Goal: Task Accomplishment & Management: Manage account settings

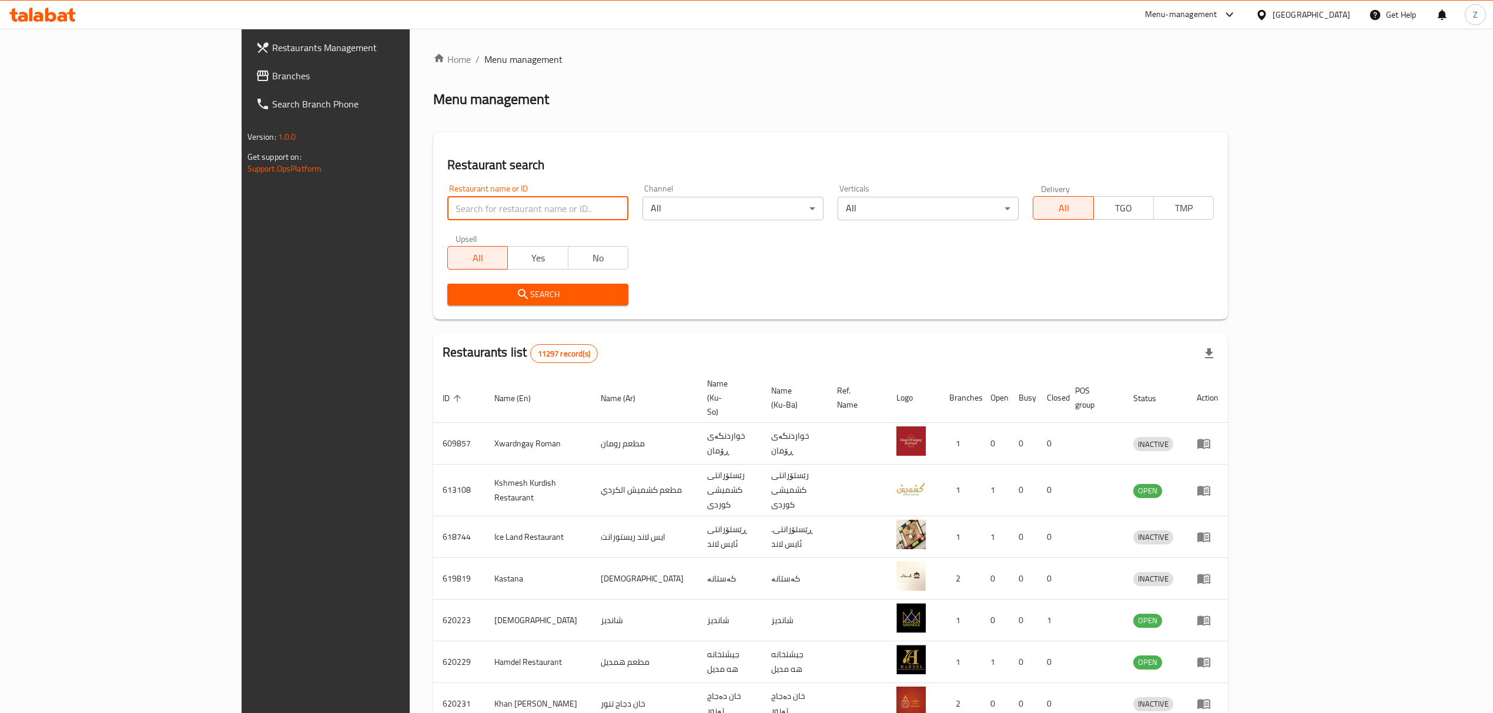
paste input "Cheese And Pickles [PERSON_NAME]"
click button "Search" at bounding box center [537, 295] width 181 height 22
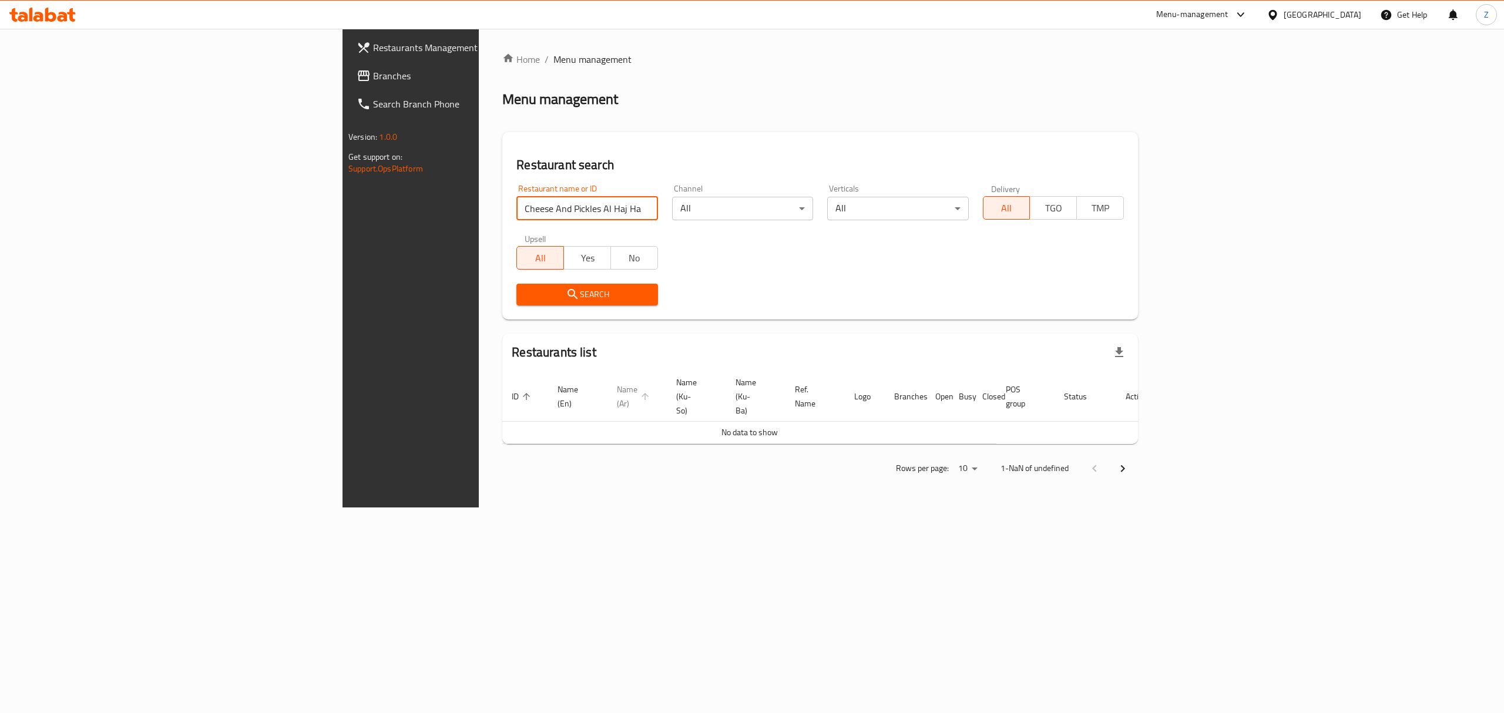
click button "Search" at bounding box center [587, 295] width 141 height 22
type input "Cheese And Pickles Al"
click button "Search" at bounding box center [587, 295] width 141 height 22
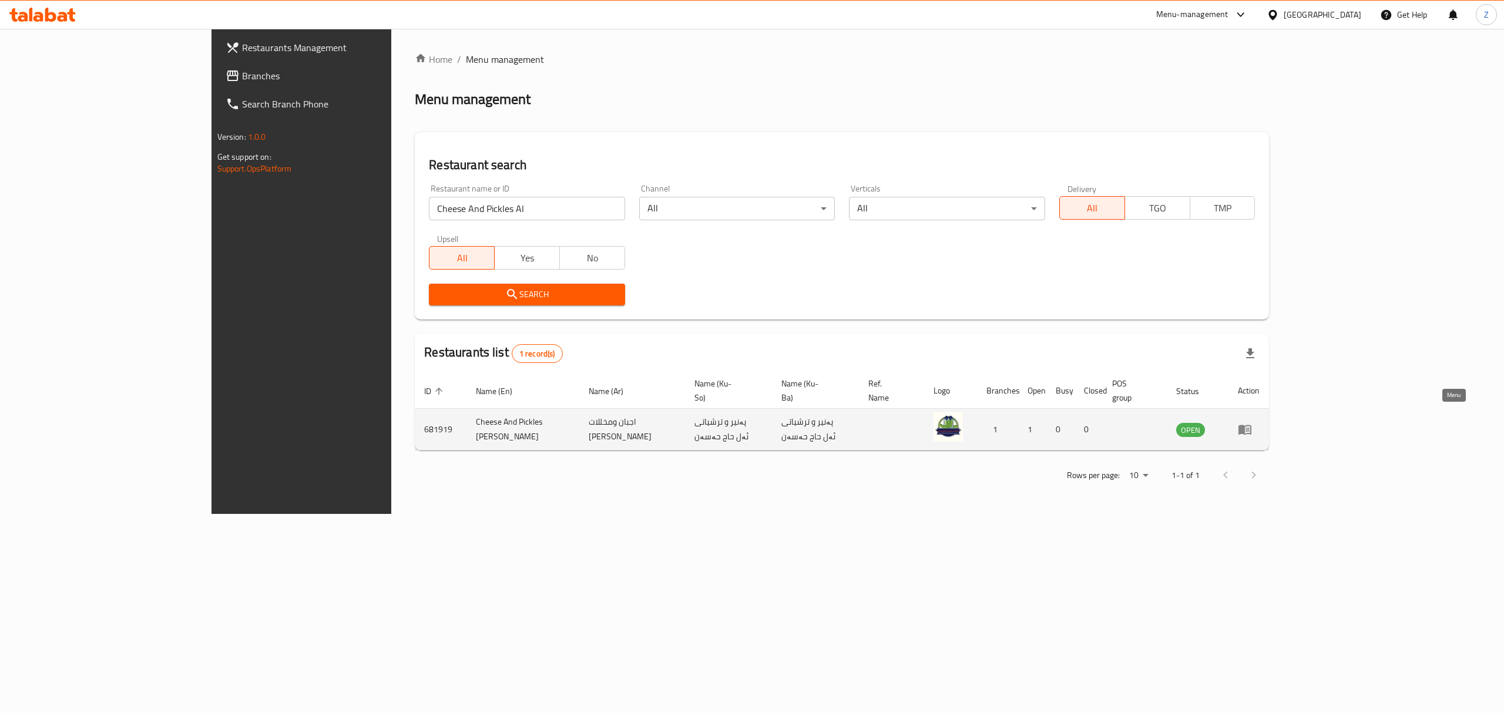
click at [1250, 428] on icon "enhanced table" at bounding box center [1248, 430] width 4 height 5
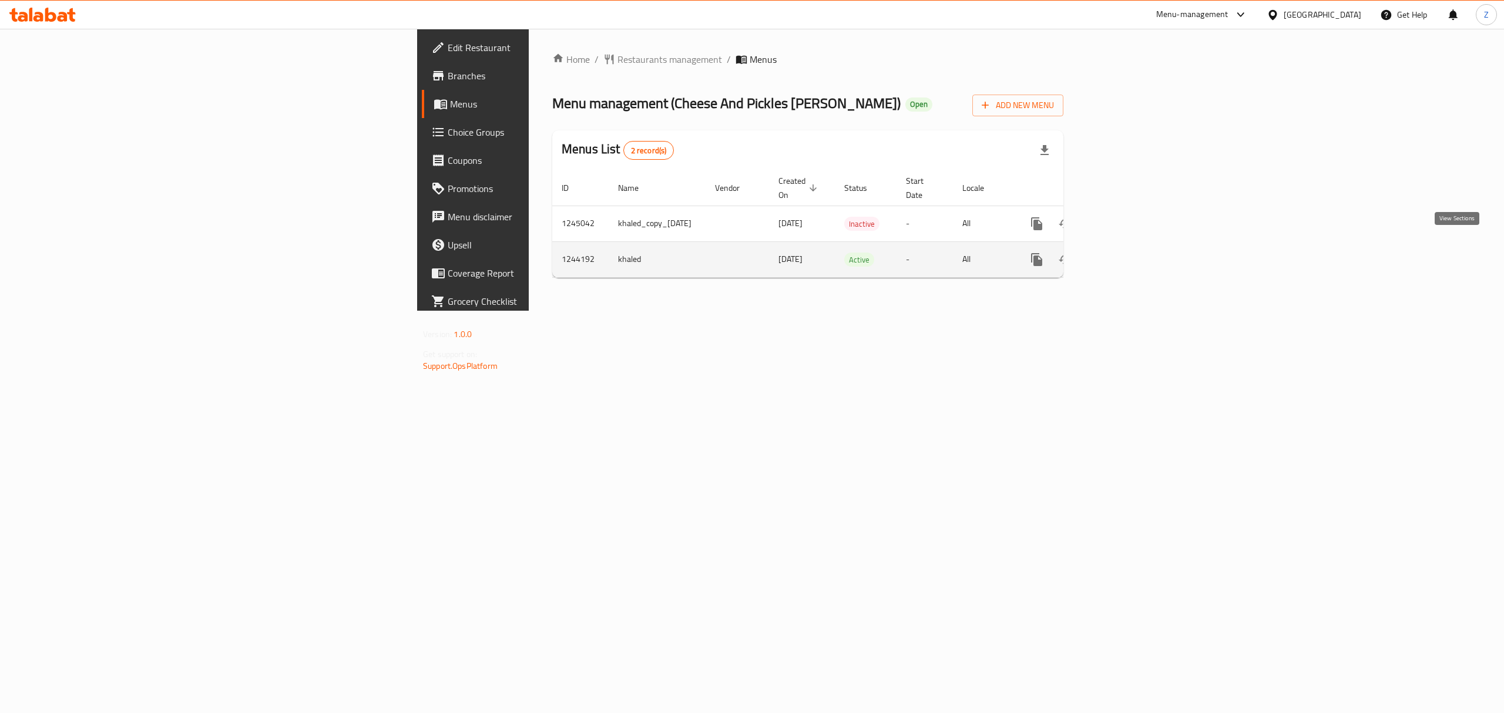
click at [1129, 253] on icon "enhanced table" at bounding box center [1122, 260] width 14 height 14
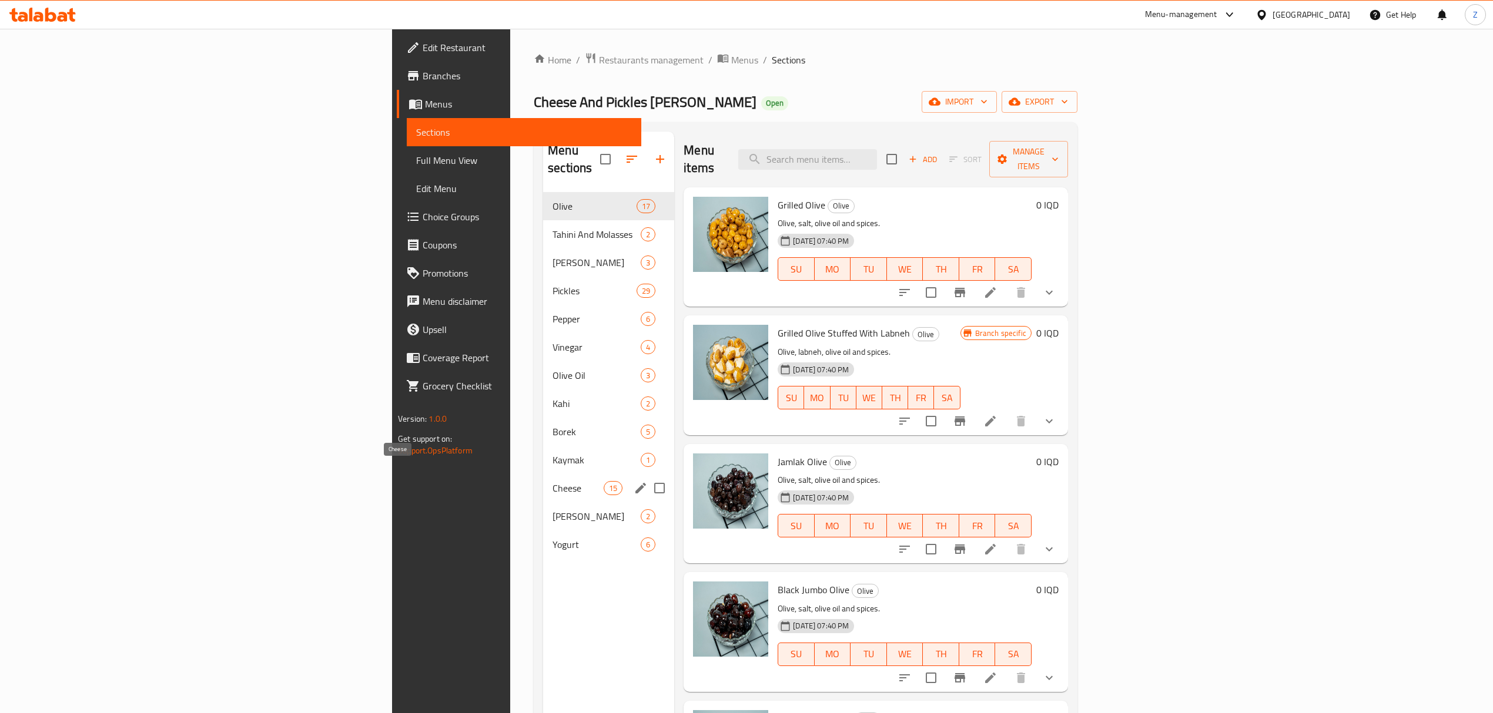
click at [552, 481] on span "Cheese" at bounding box center [577, 488] width 51 height 14
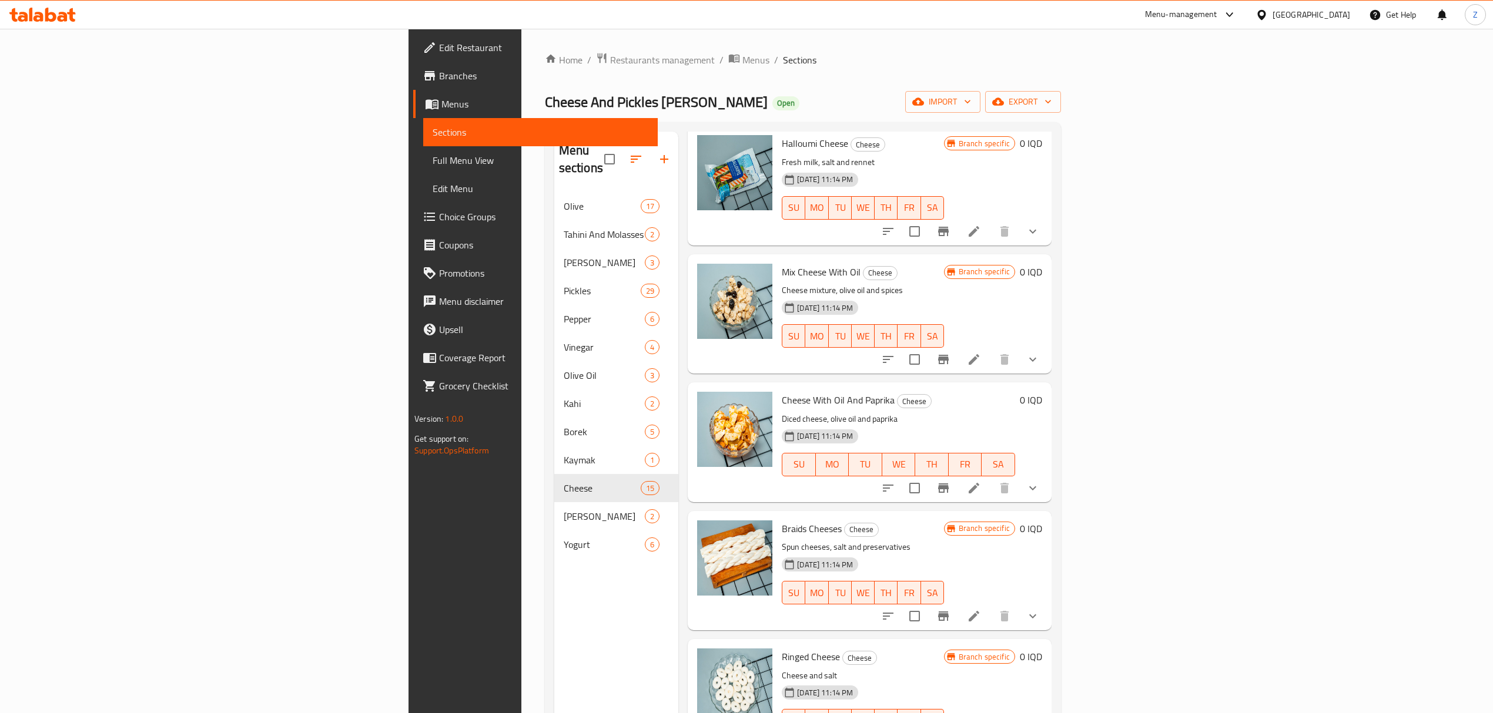
scroll to position [961, 0]
click at [990, 605] on li at bounding box center [973, 615] width 33 height 21
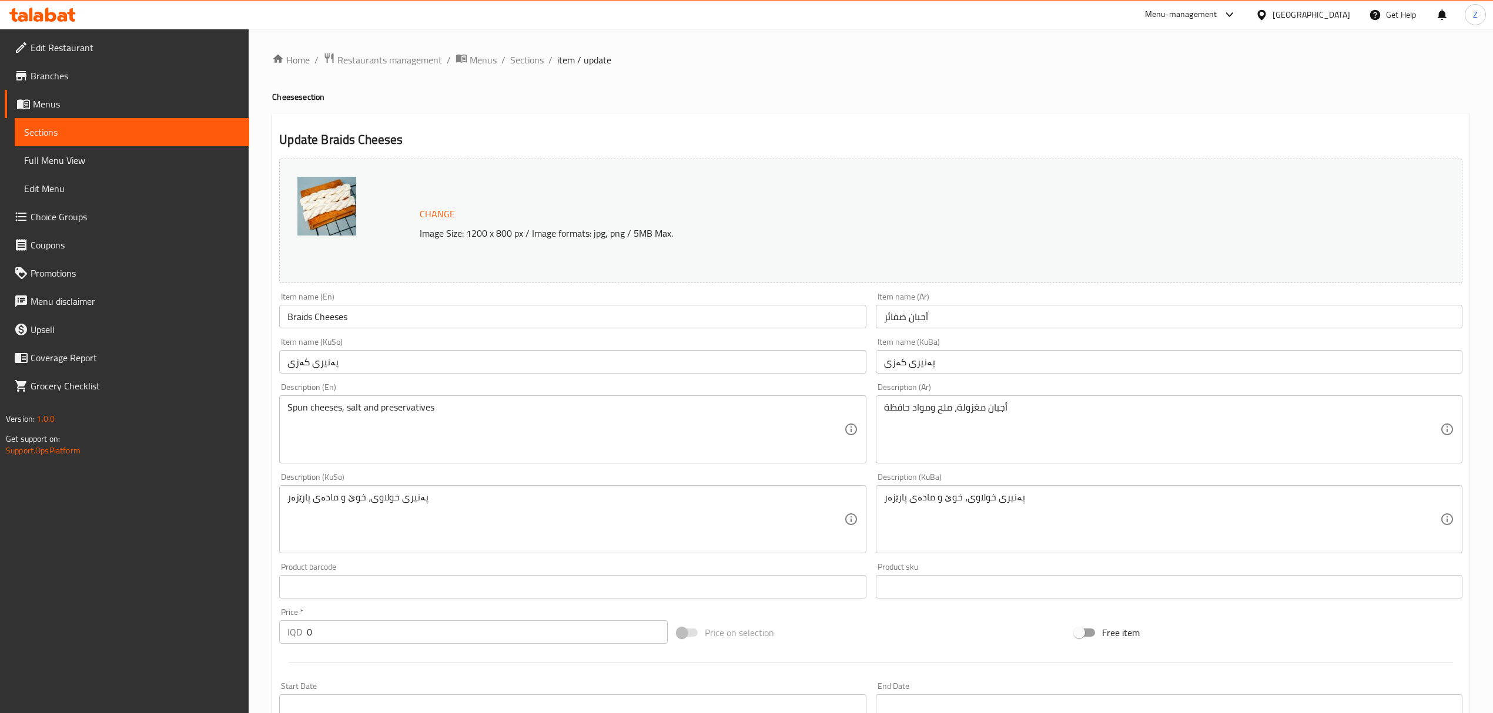
scroll to position [297, 0]
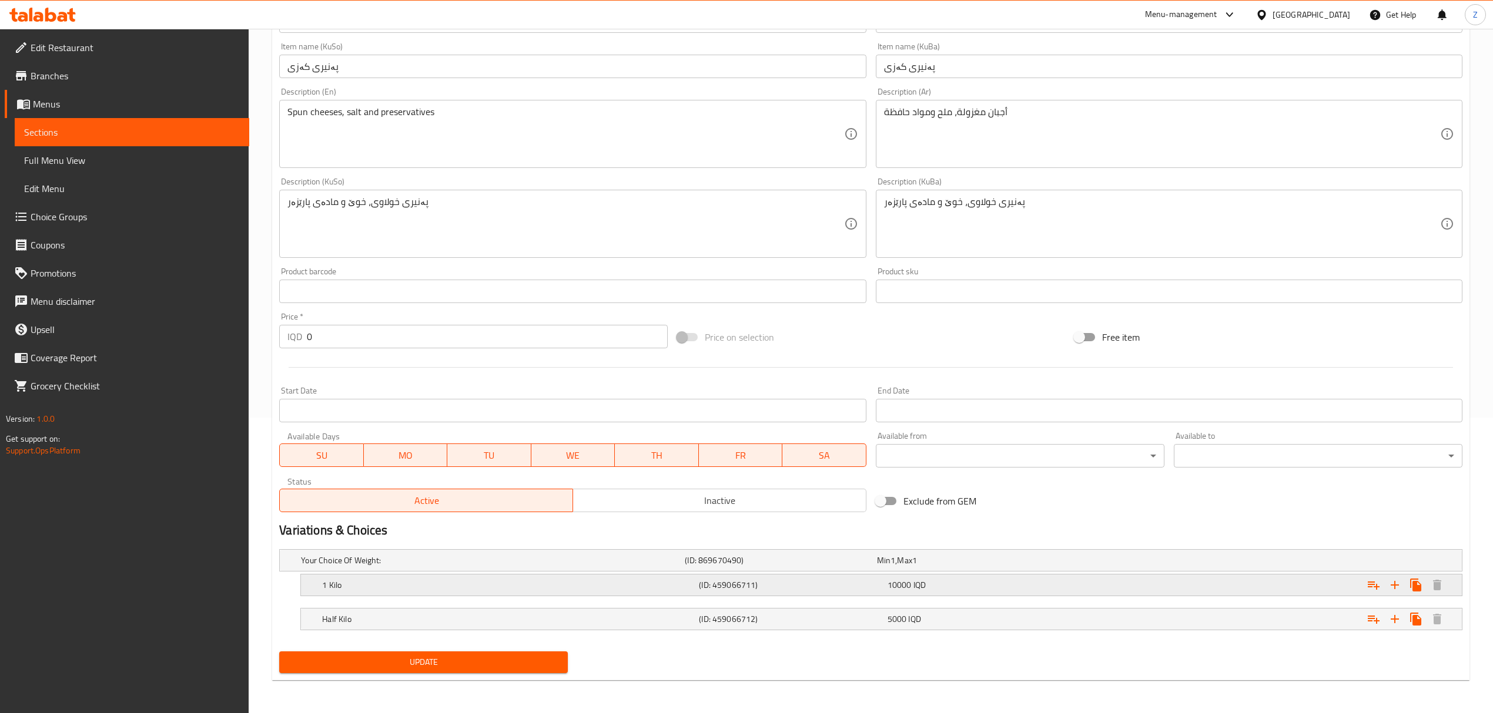
click at [458, 574] on div "1 Kilo (ID: 459066711) 10000 IQD" at bounding box center [874, 561] width 1151 height 26
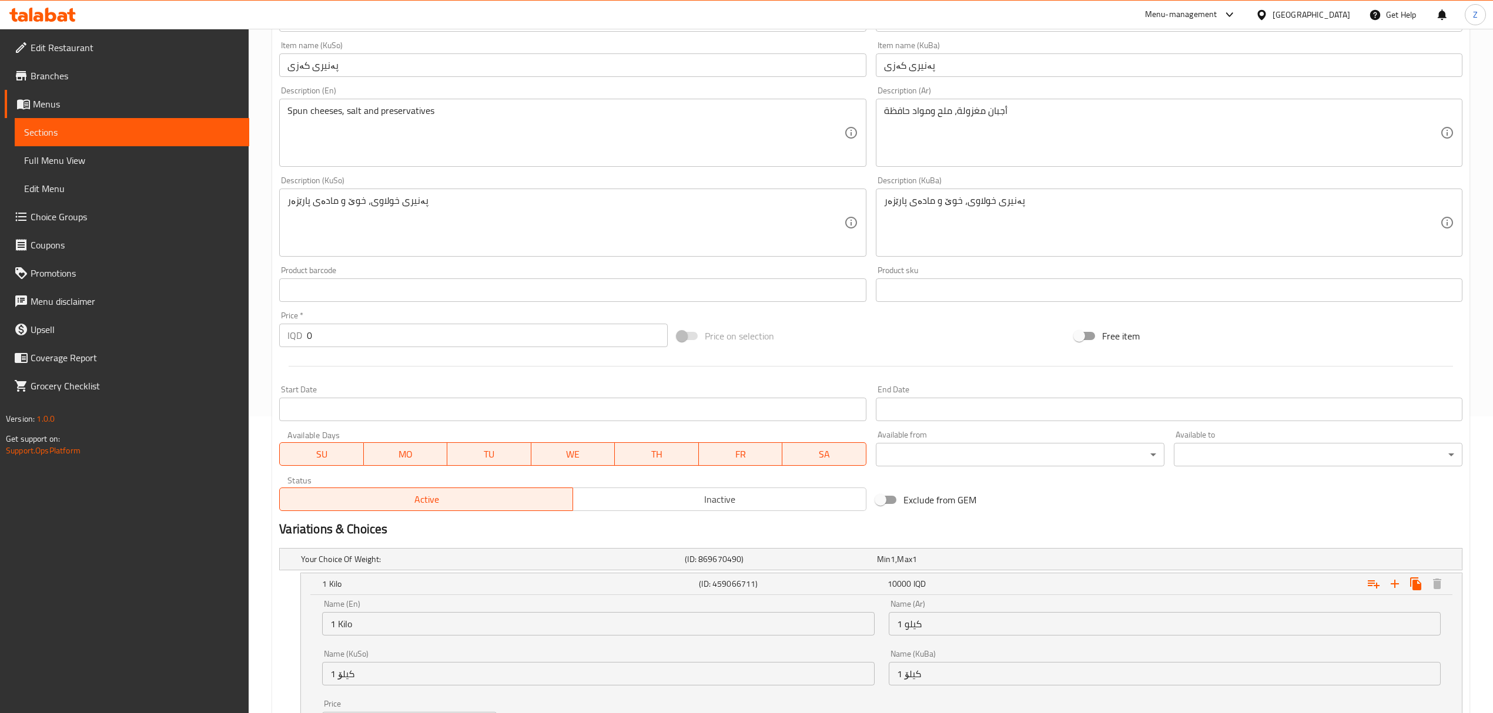
scroll to position [447, 0]
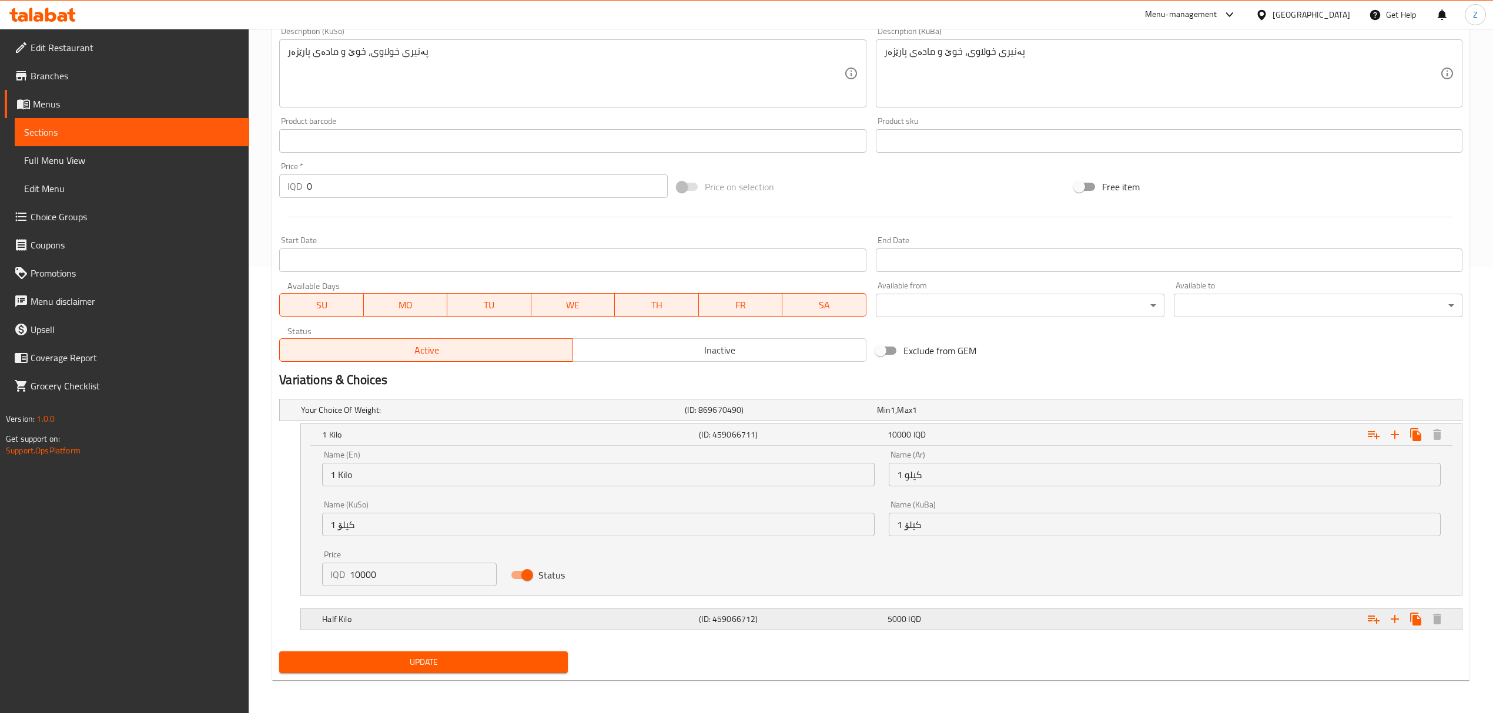
click at [389, 418] on div "Half Kilo" at bounding box center [491, 410] width 384 height 16
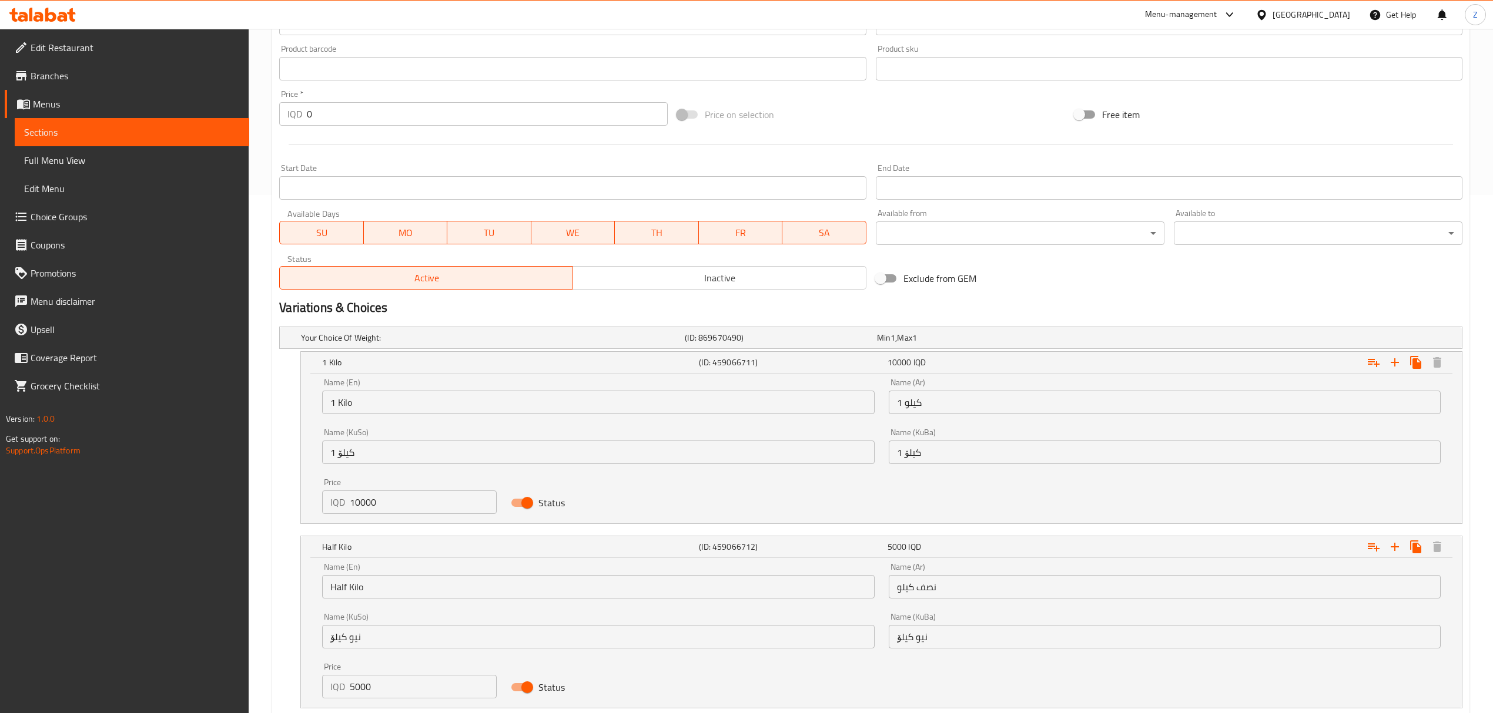
scroll to position [598, 0]
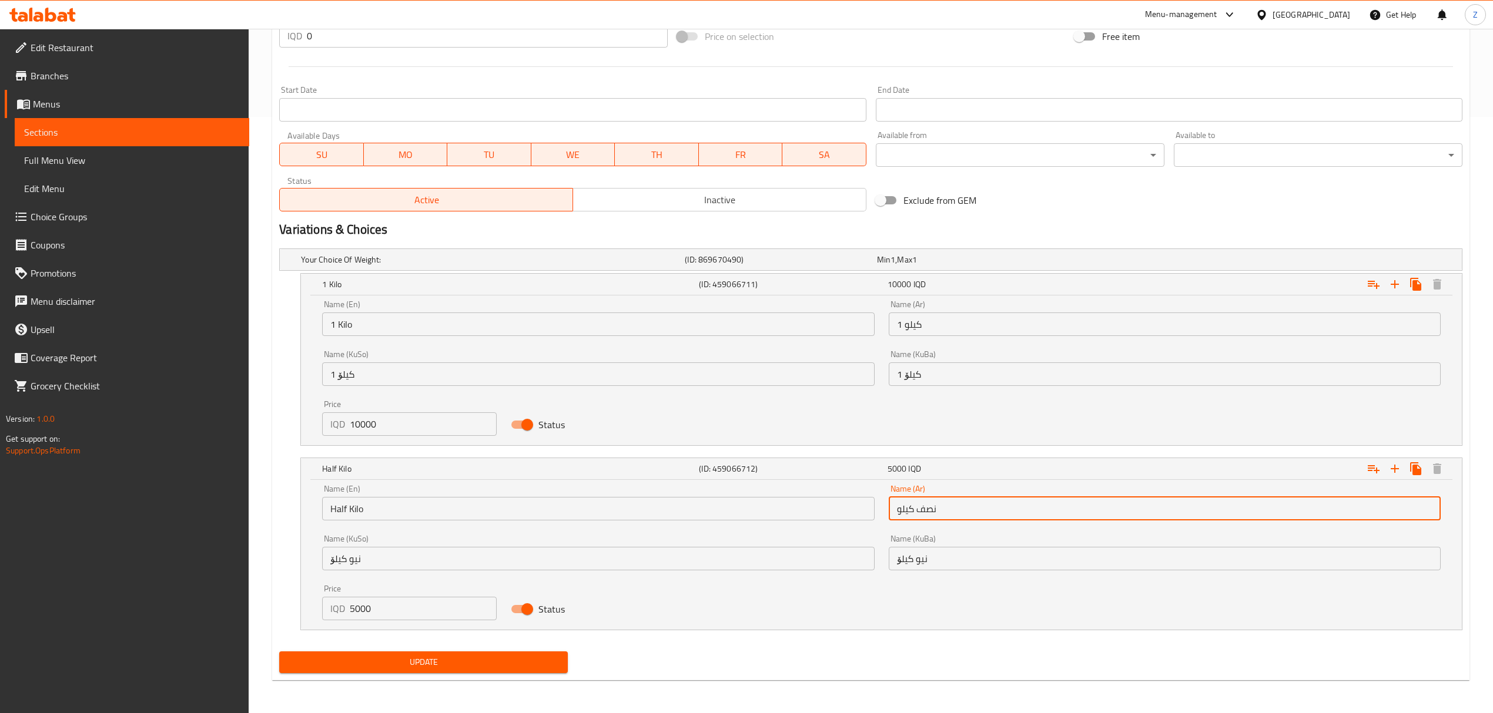
click at [924, 506] on input "نصف كيلو" at bounding box center [1165, 509] width 552 height 24
type input "ربع كيلو"
click at [333, 511] on input "Half Kilo" at bounding box center [598, 509] width 552 height 24
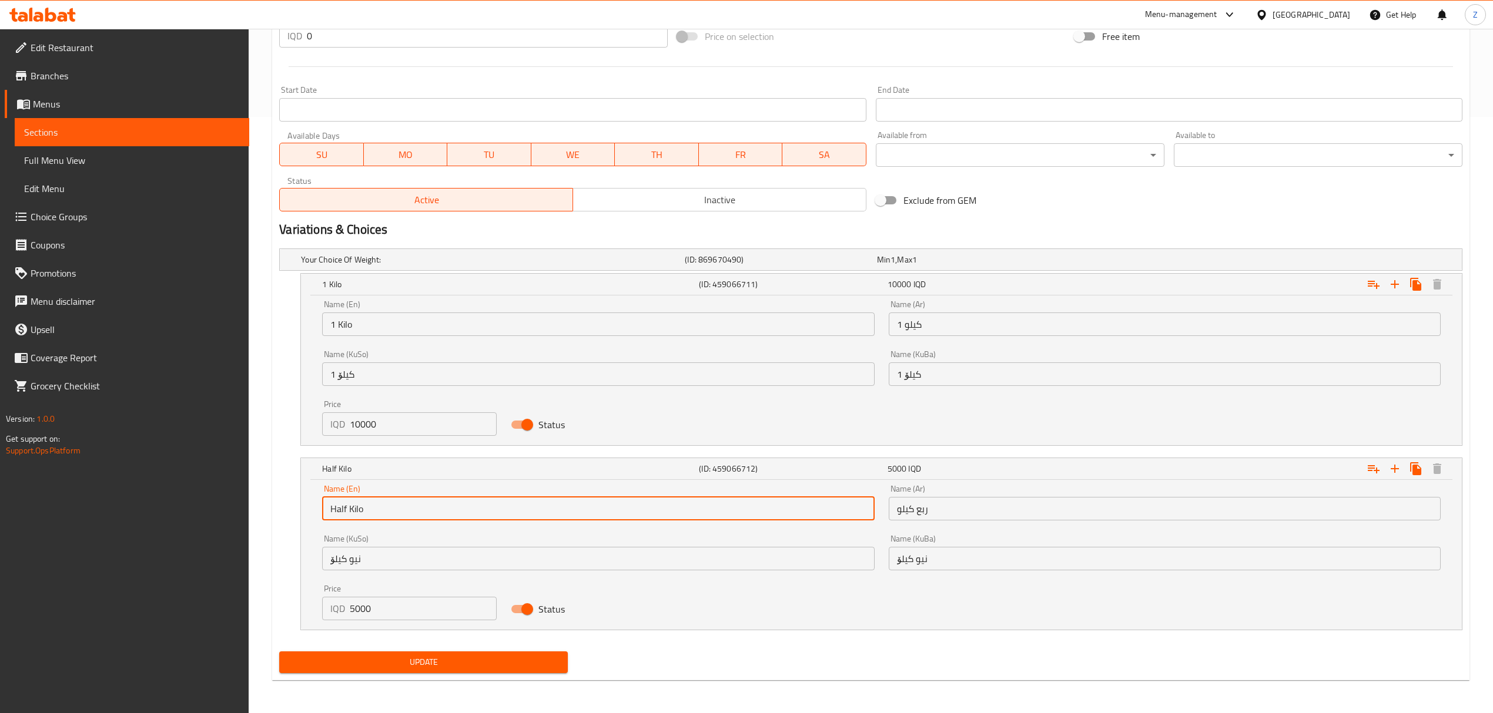
click at [333, 511] on input "Half Kilo" at bounding box center [598, 509] width 552 height 24
type input "Quarter Kilo"
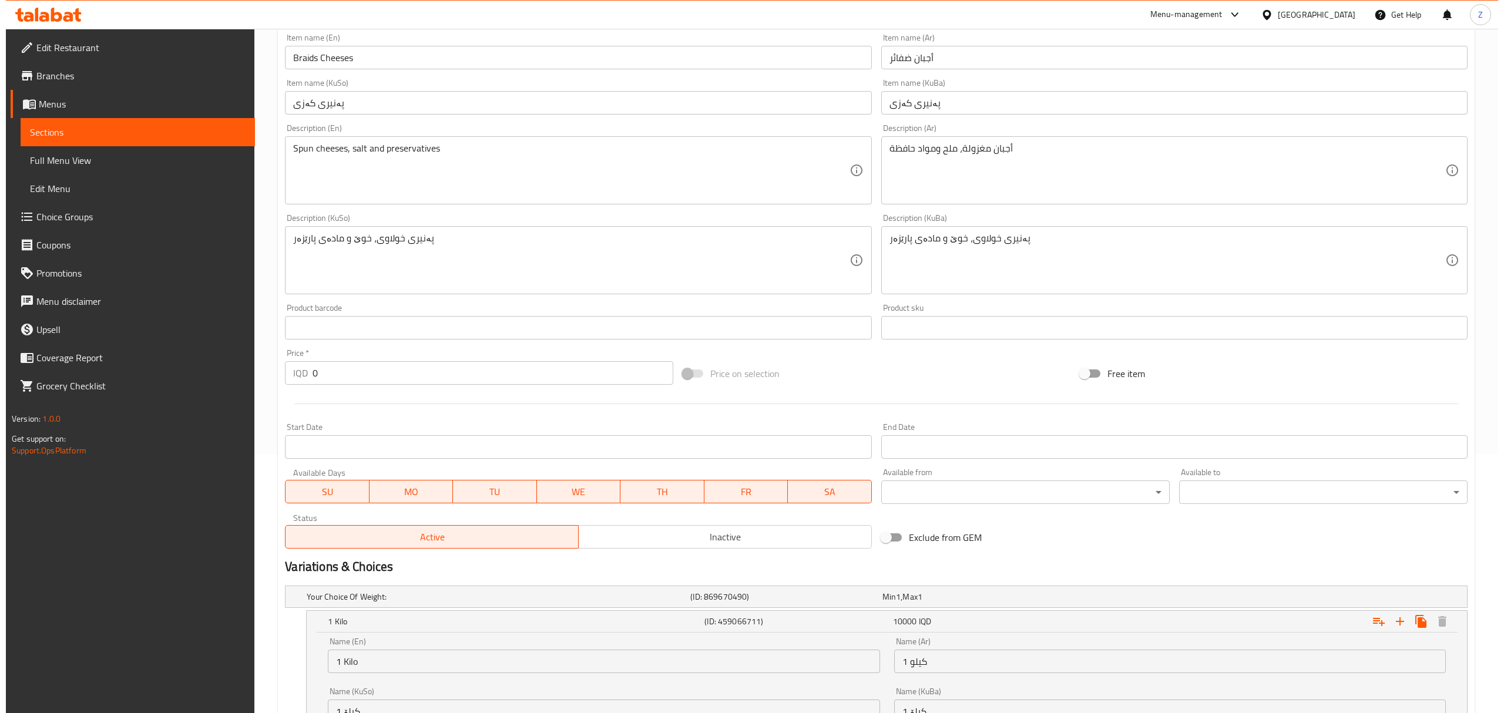
scroll to position [0, 0]
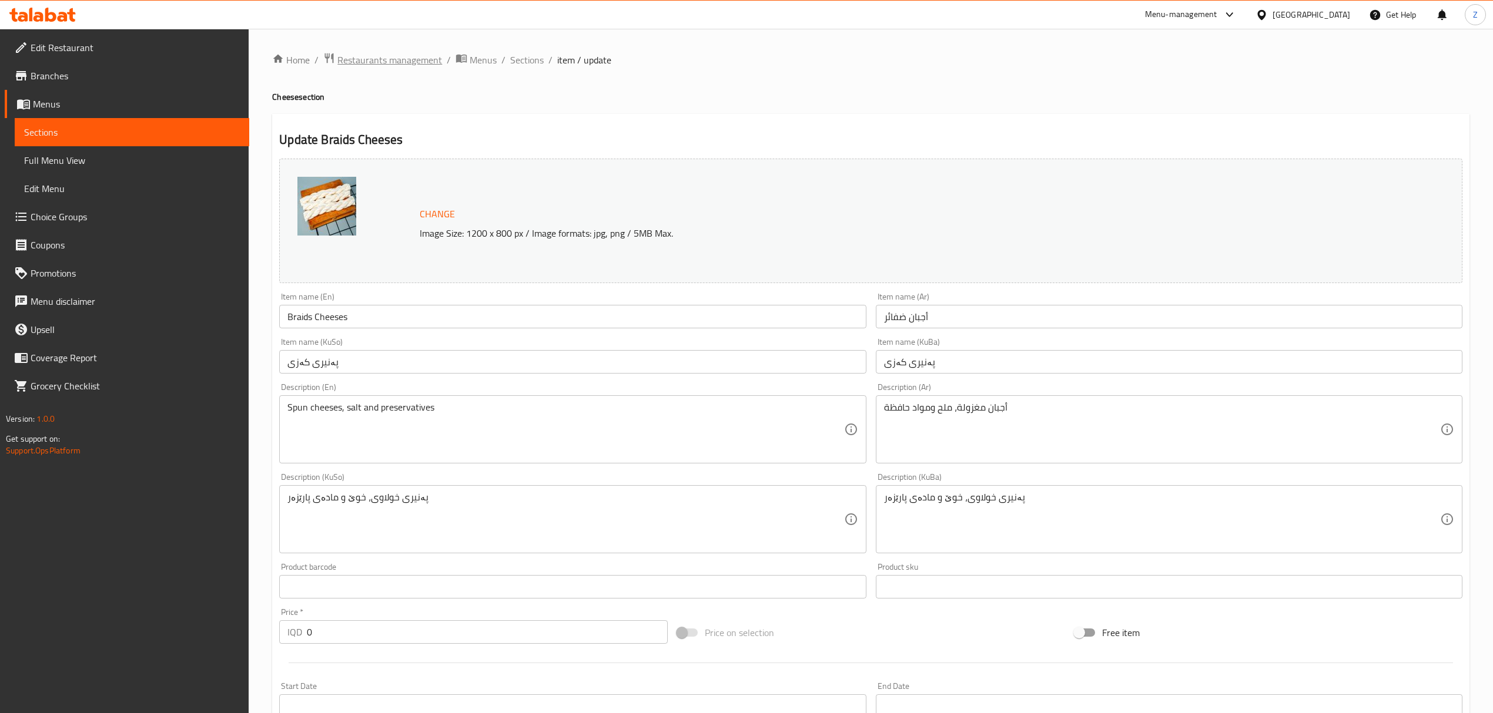
click at [414, 62] on span "Restaurants management" at bounding box center [389, 60] width 105 height 14
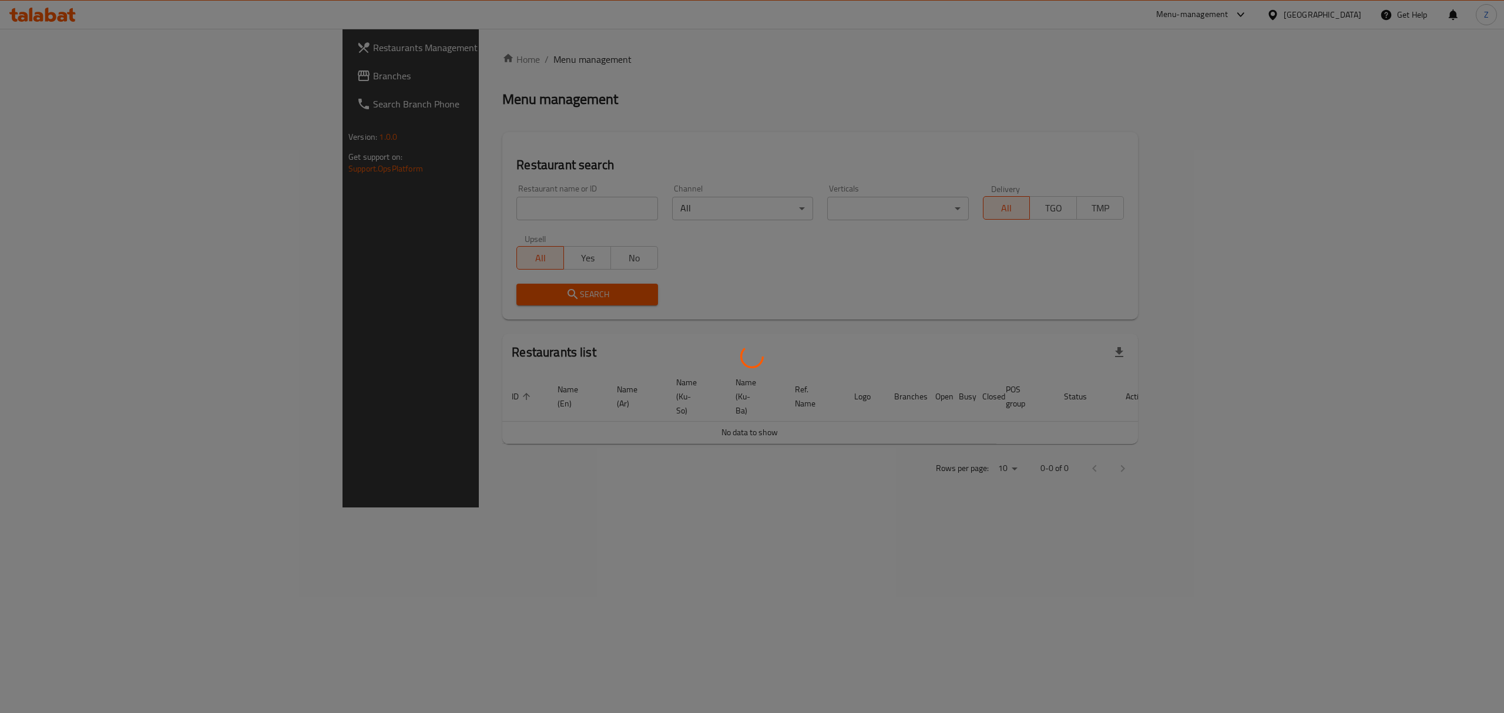
click at [414, 203] on div at bounding box center [752, 356] width 1504 height 713
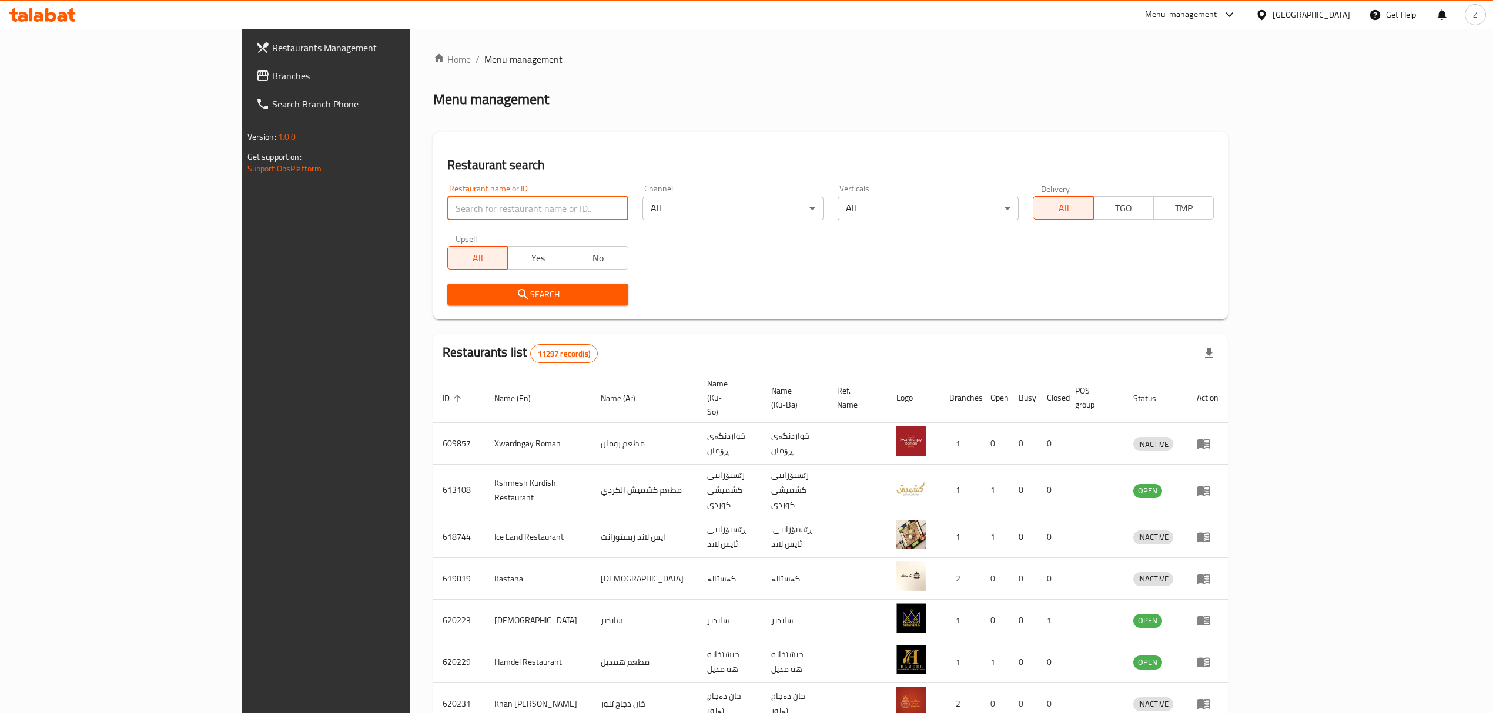
click at [447, 205] on input "search" at bounding box center [537, 209] width 181 height 24
paste input "[PERSON_NAME].talabat"
type input "Falafel [PERSON_NAME]"
click button "Search" at bounding box center [537, 295] width 181 height 22
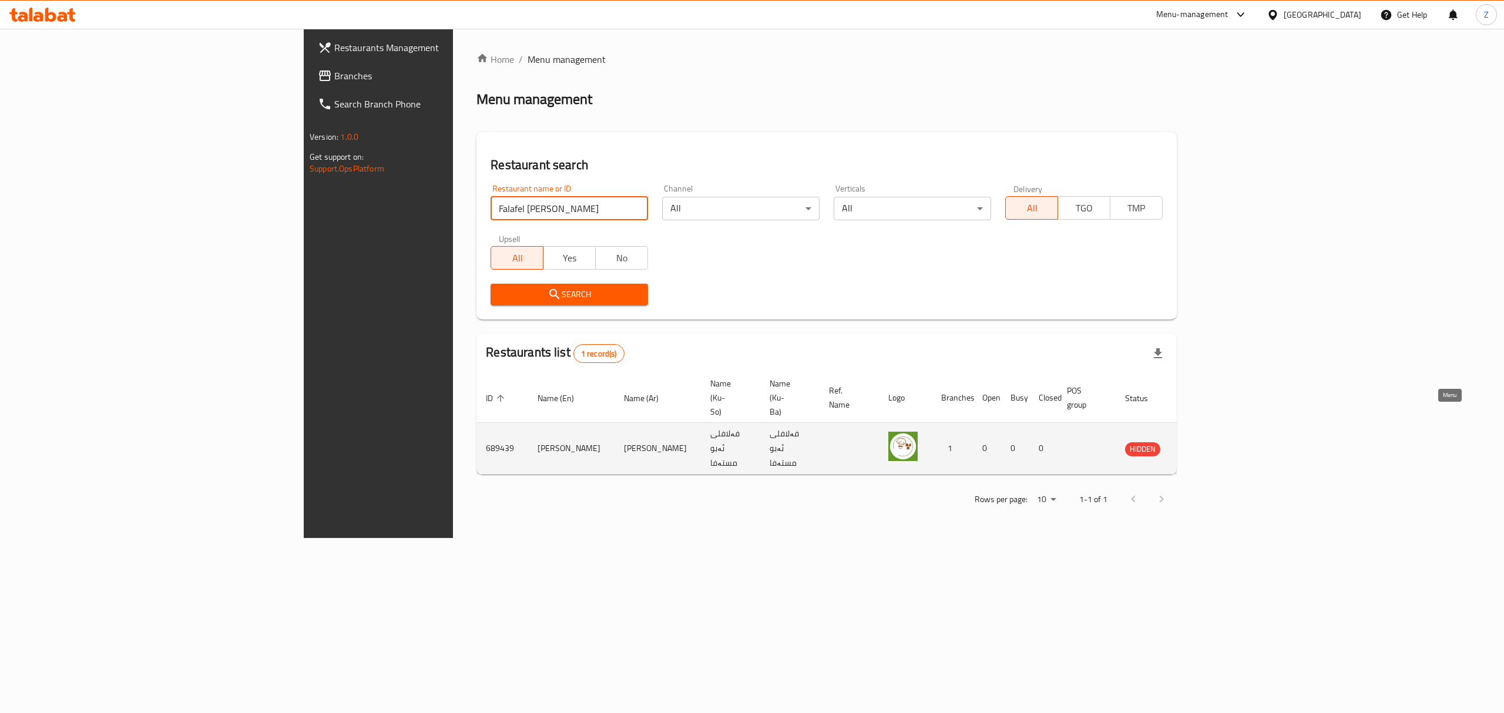
click at [1199, 447] on icon "enhanced table" at bounding box center [1197, 449] width 4 height 5
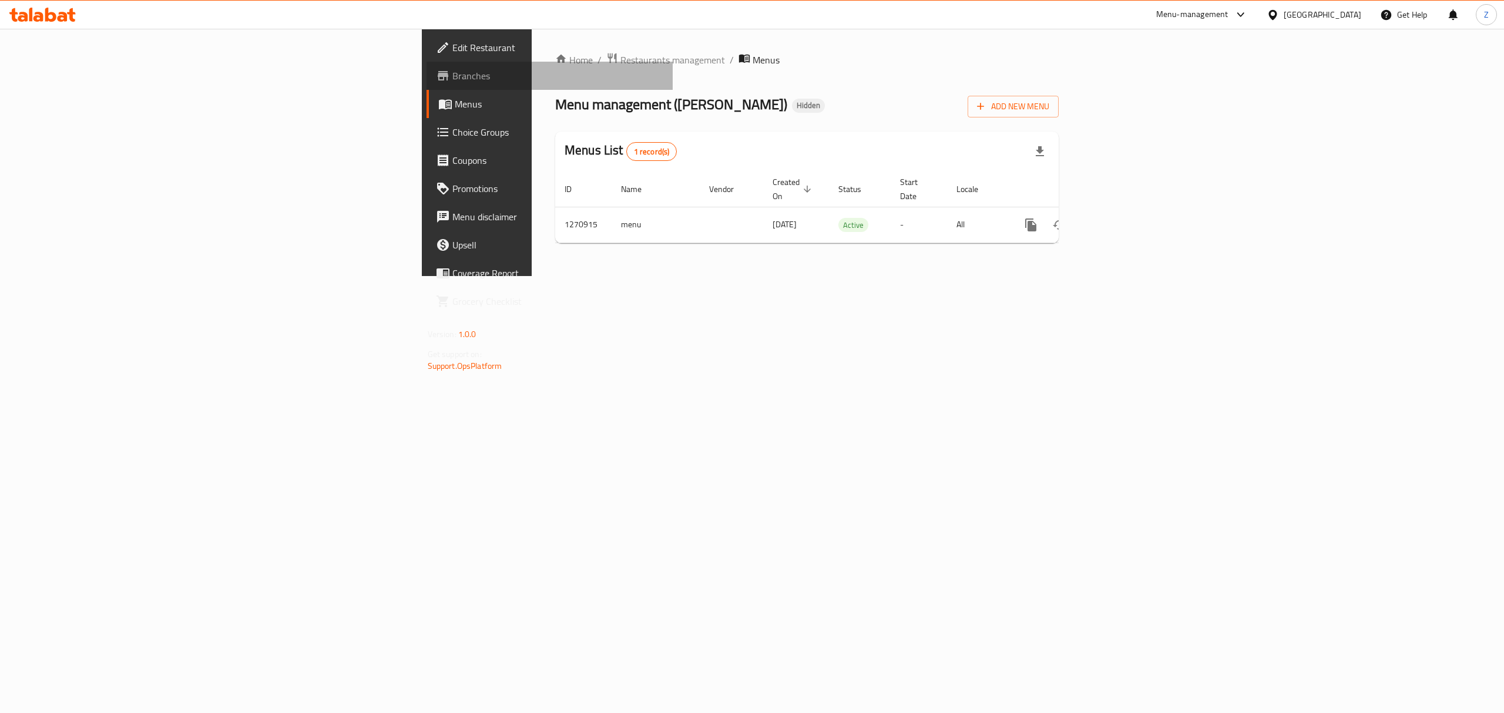
click at [427, 66] on link "Branches" at bounding box center [550, 76] width 247 height 28
